Goal: Browse casually

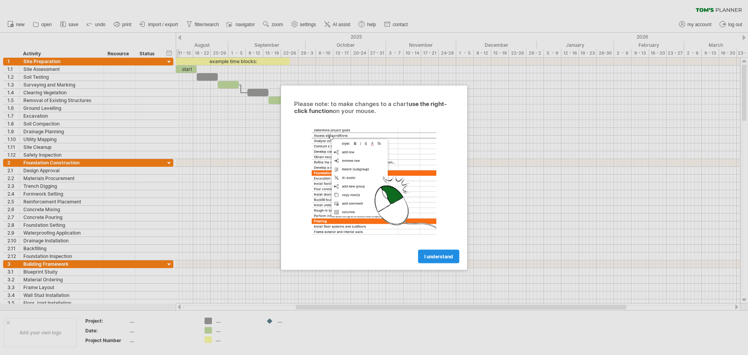
click at [439, 256] on span "I understand" at bounding box center [438, 256] width 29 height 6
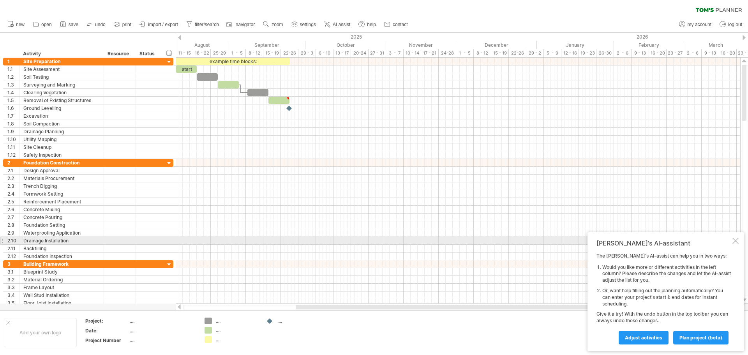
click at [735, 241] on div at bounding box center [735, 241] width 6 height 6
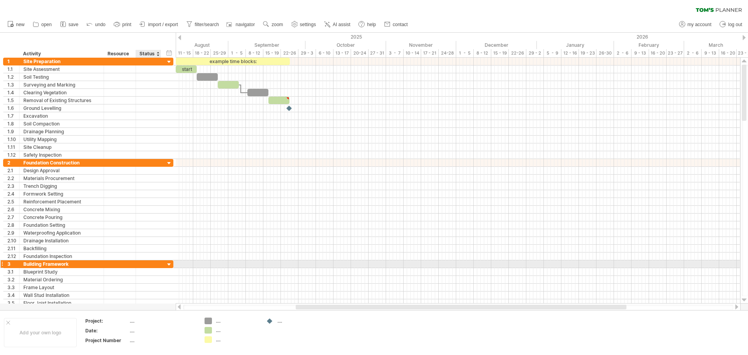
click at [171, 264] on div at bounding box center [169, 264] width 7 height 7
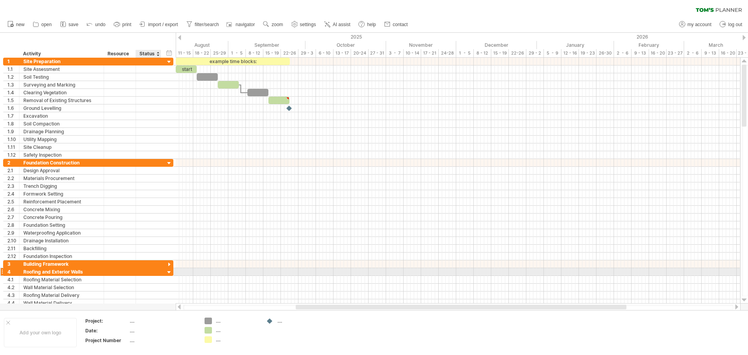
click at [169, 271] on div at bounding box center [169, 272] width 7 height 7
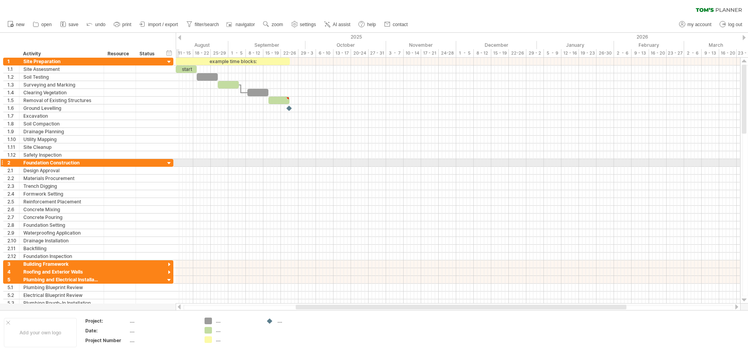
click at [169, 163] on div at bounding box center [169, 163] width 7 height 7
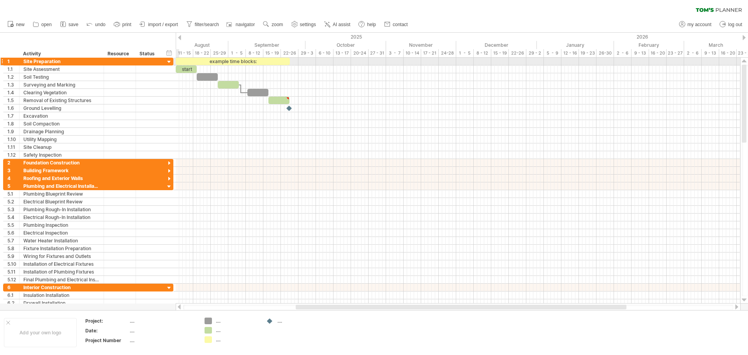
click at [170, 62] on div at bounding box center [169, 61] width 7 height 7
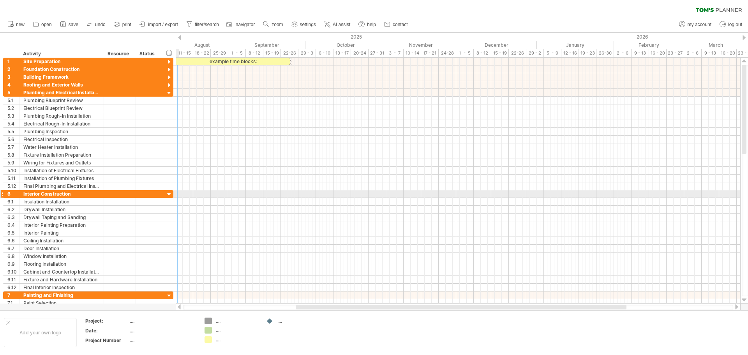
click at [170, 194] on div at bounding box center [169, 194] width 7 height 7
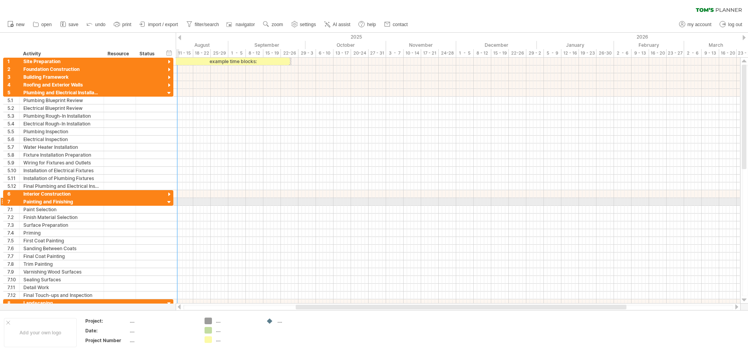
click at [169, 203] on div at bounding box center [169, 202] width 7 height 7
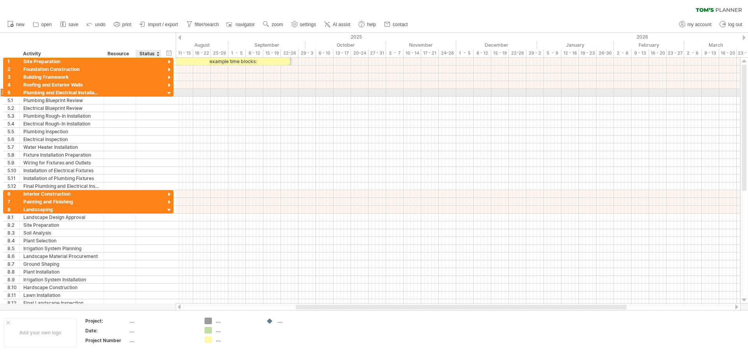
click at [169, 93] on div at bounding box center [169, 93] width 7 height 7
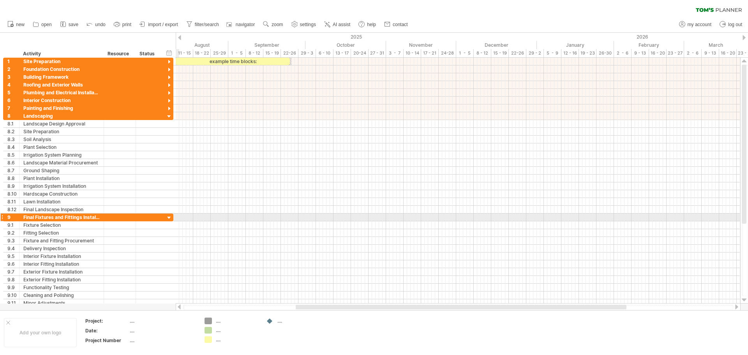
click at [168, 219] on div at bounding box center [169, 217] width 7 height 7
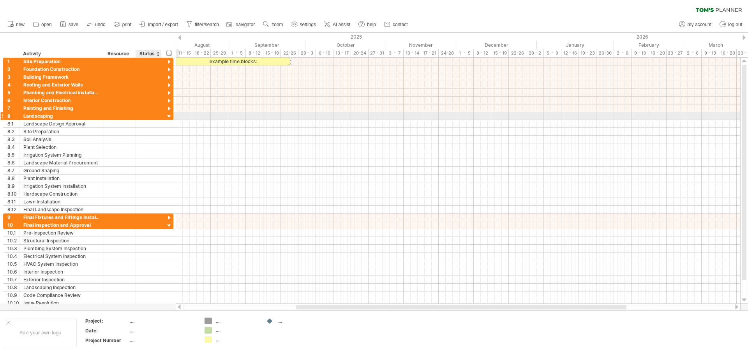
click at [169, 115] on div at bounding box center [169, 116] width 7 height 7
